Goal: Information Seeking & Learning: Learn about a topic

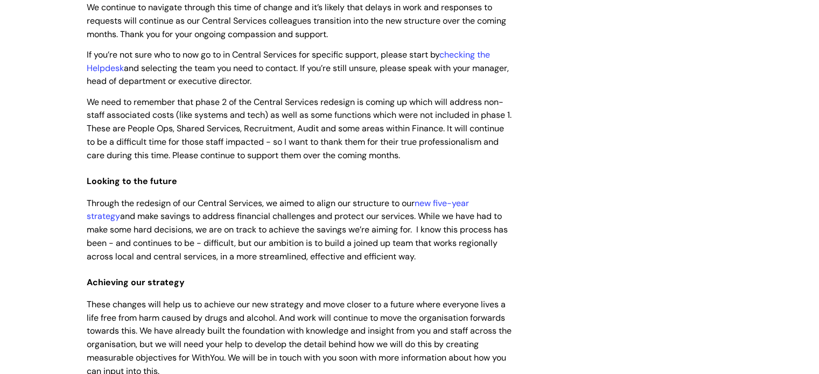
scroll to position [56, 0]
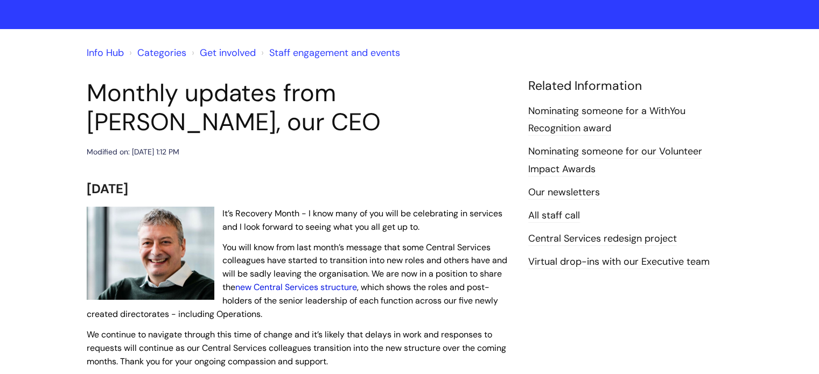
click at [306, 287] on link "new Central Services structure" at bounding box center [296, 287] width 122 height 11
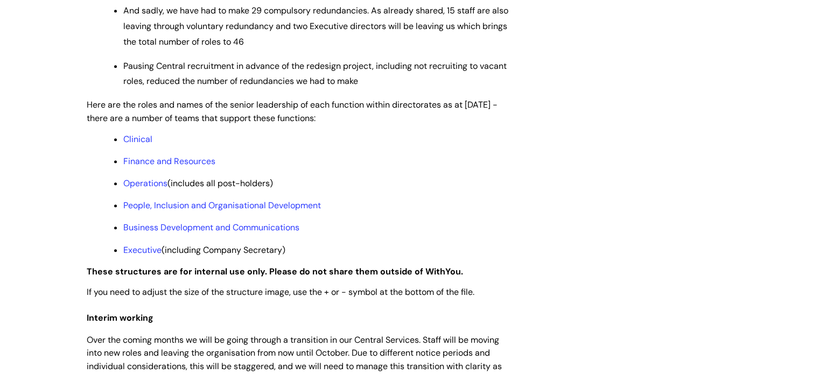
scroll to position [840, 0]
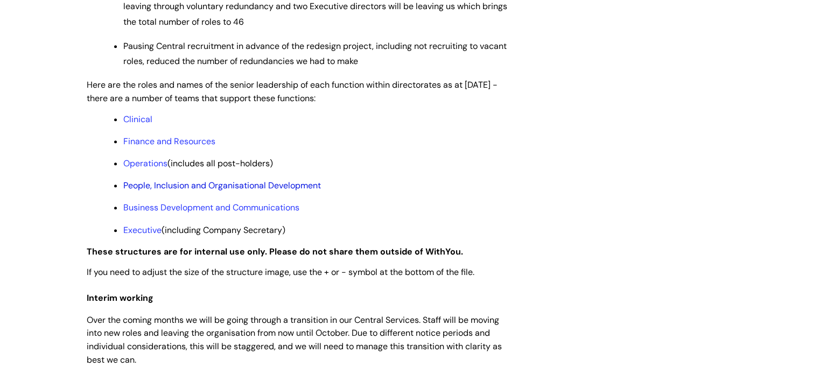
click at [224, 191] on link "People, Inclusion and Organisational Development" at bounding box center [222, 185] width 198 height 11
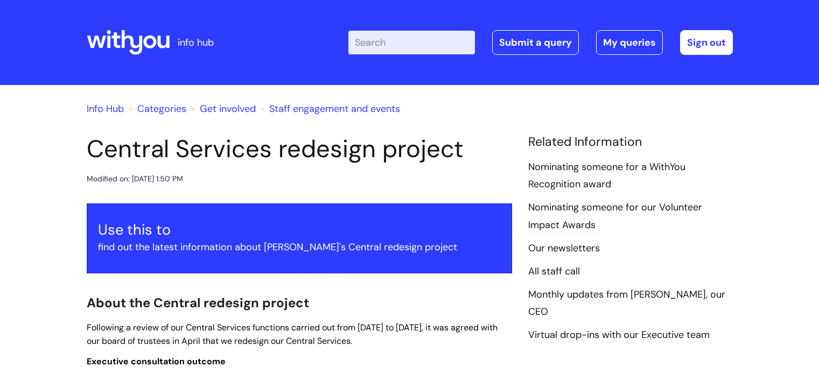
scroll to position [840, 0]
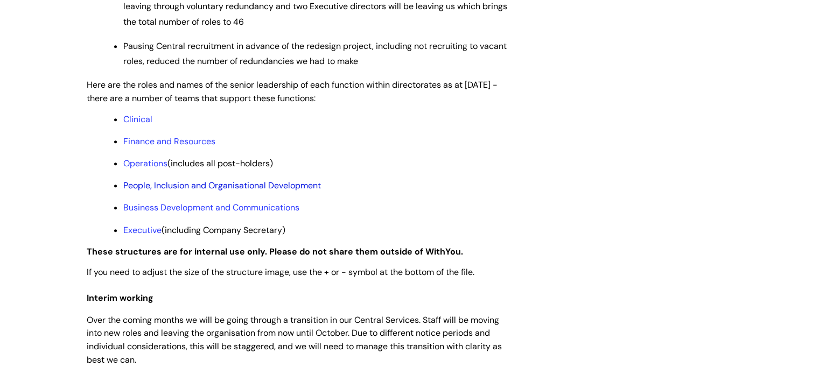
click at [148, 191] on link "People, Inclusion and Organisational Development" at bounding box center [222, 185] width 198 height 11
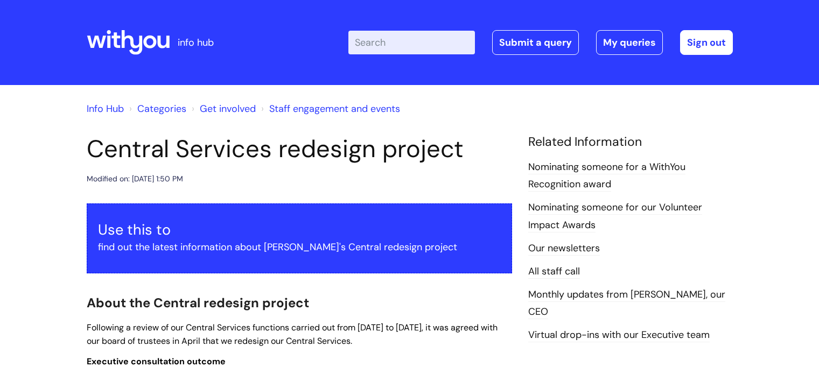
scroll to position [840, 0]
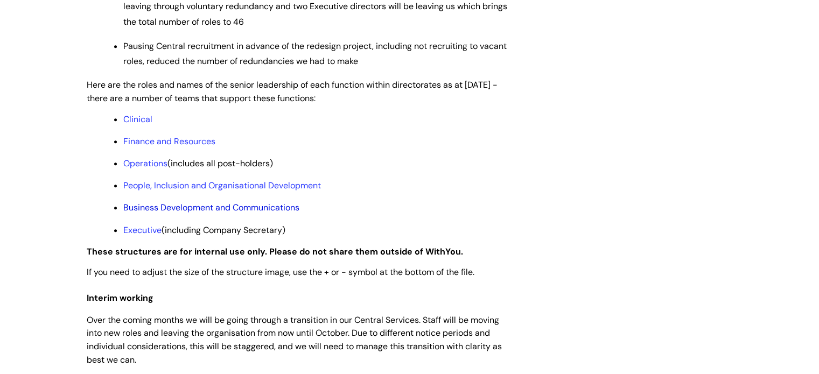
click at [192, 213] on link "Business Development and Communications" at bounding box center [211, 207] width 176 height 11
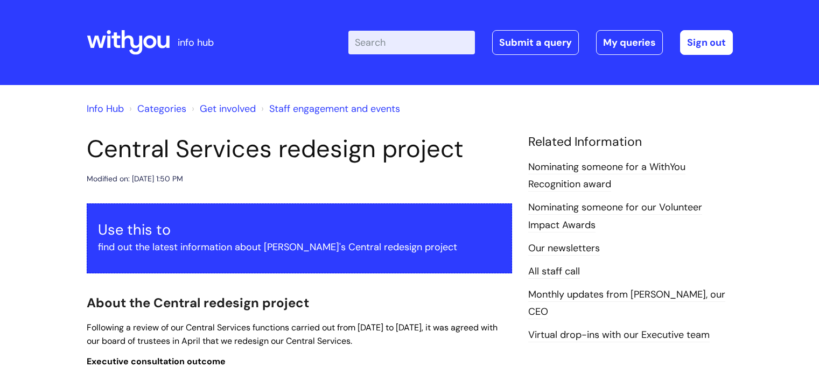
scroll to position [840, 0]
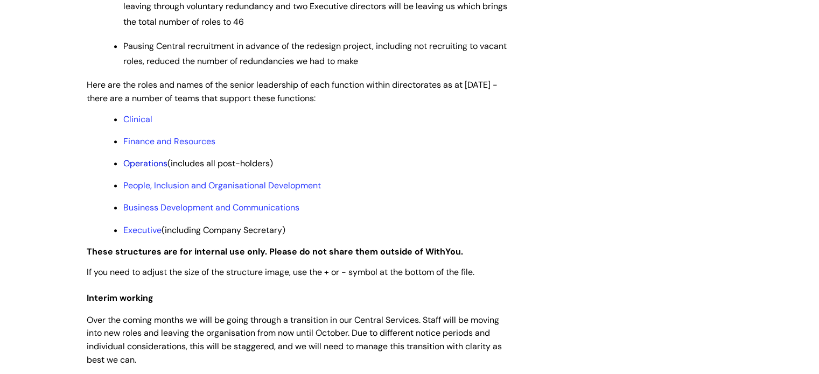
click at [142, 169] on link "Operations" at bounding box center [145, 163] width 44 height 11
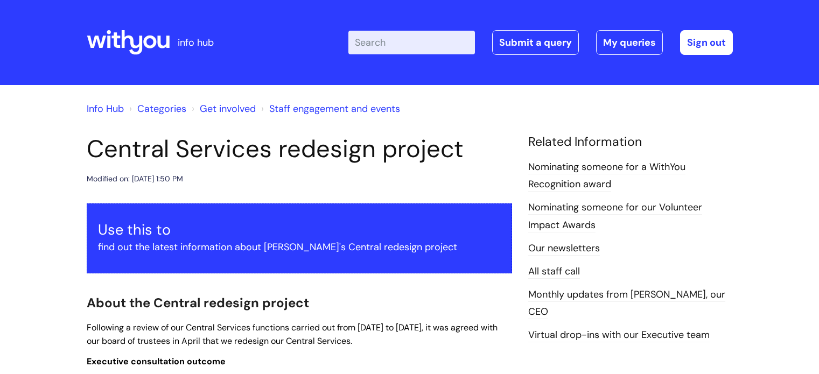
scroll to position [840, 0]
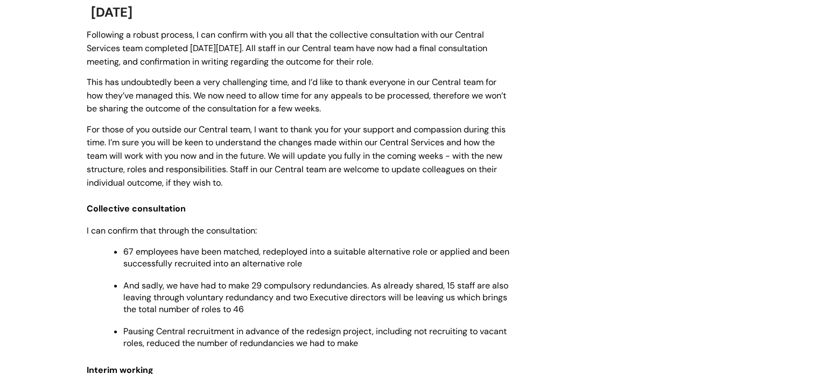
scroll to position [887, 0]
